Goal: Check status

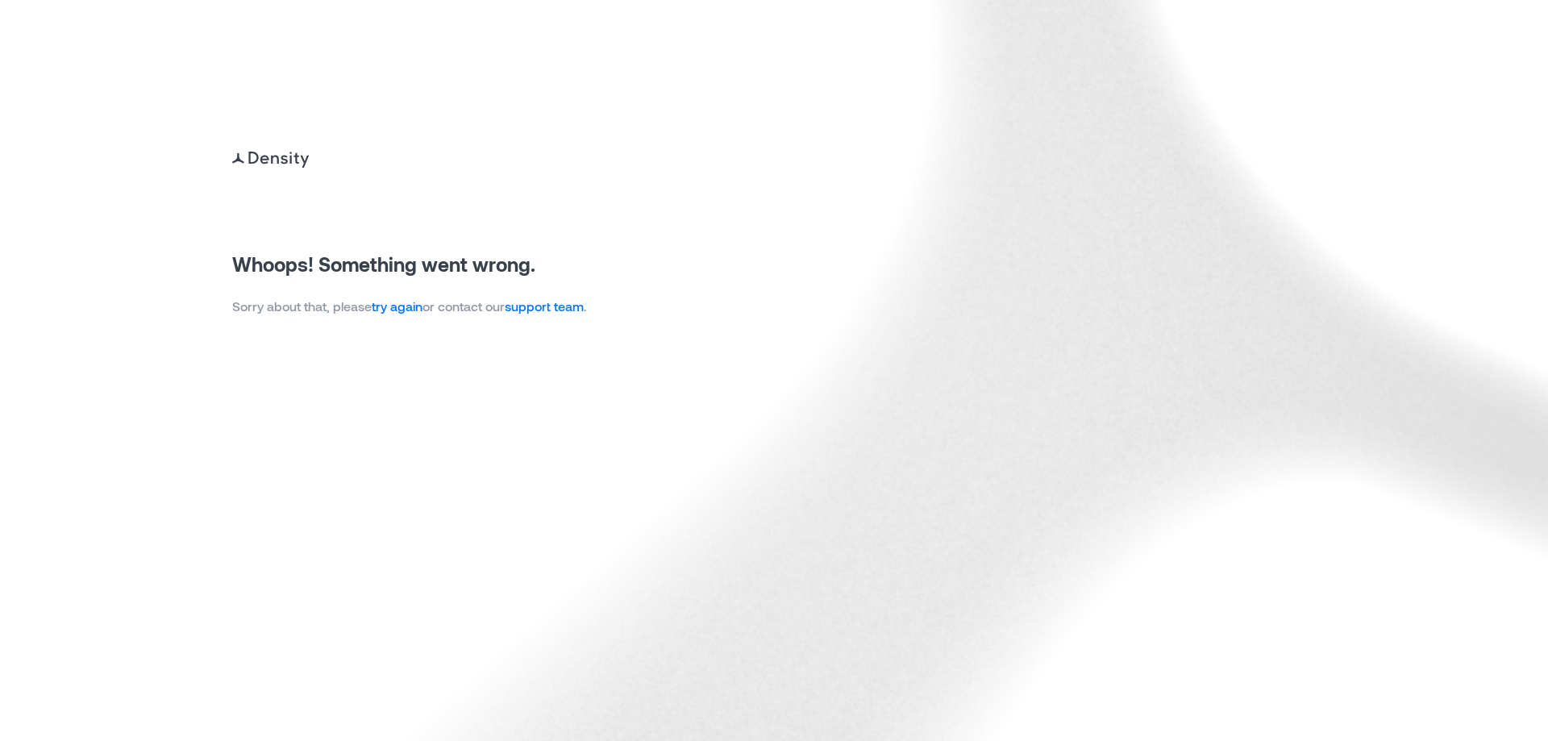
click at [401, 308] on link "try again" at bounding box center [397, 305] width 51 height 15
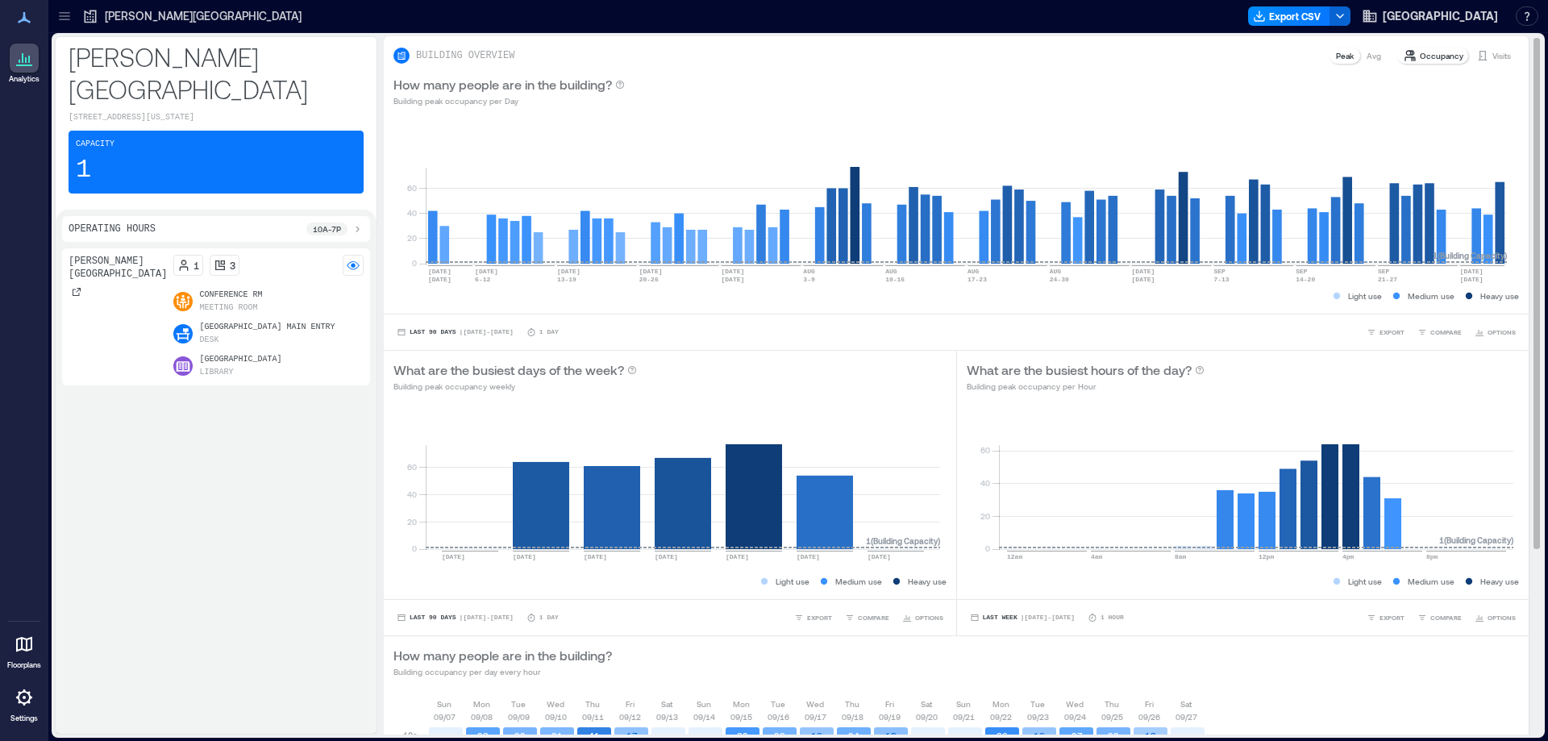
click at [1492, 52] on p "Visits" at bounding box center [1501, 55] width 19 height 13
